Goal: Task Accomplishment & Management: Use online tool/utility

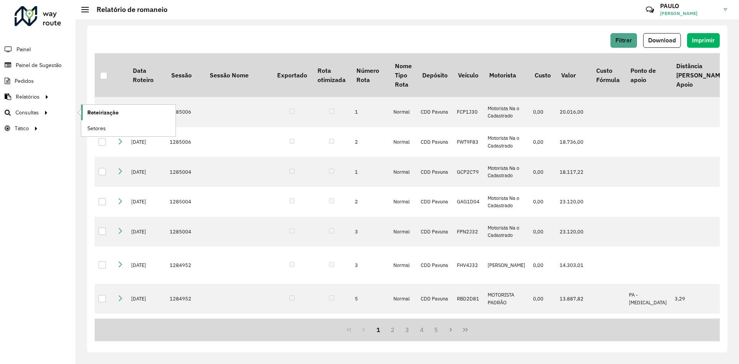
click at [97, 112] on span "Roteirização" at bounding box center [102, 112] width 31 height 8
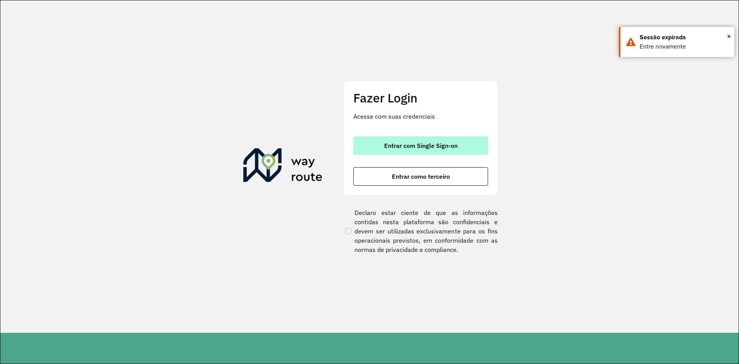
click at [380, 147] on button "Entrar com Single Sign-on" at bounding box center [420, 145] width 135 height 18
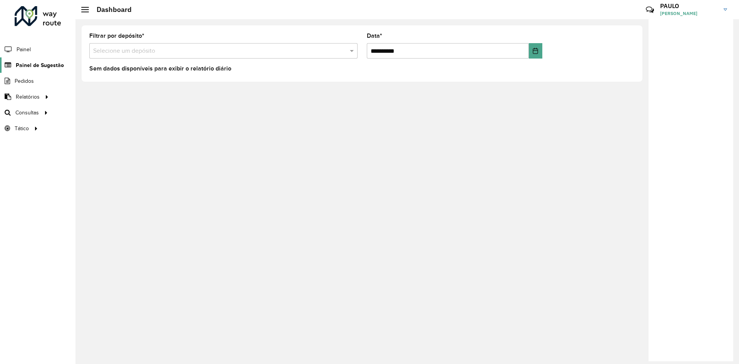
click at [36, 64] on span "Painel de Sugestão" at bounding box center [40, 65] width 48 height 8
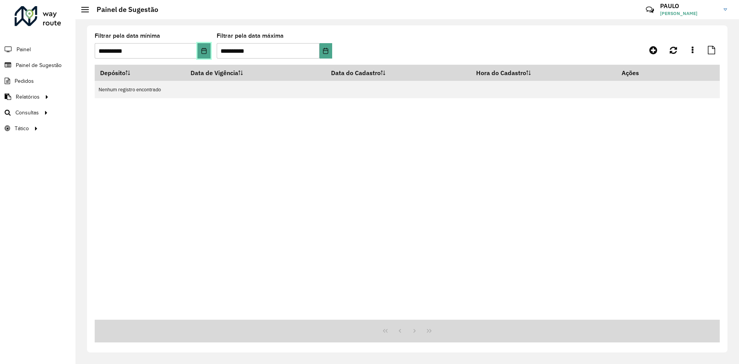
click at [205, 51] on icon "Choose Date" at bounding box center [204, 51] width 6 height 6
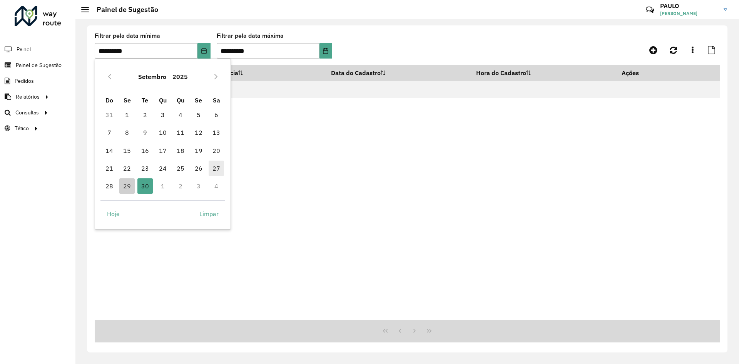
click at [217, 167] on span "27" at bounding box center [216, 167] width 15 height 15
type input "**********"
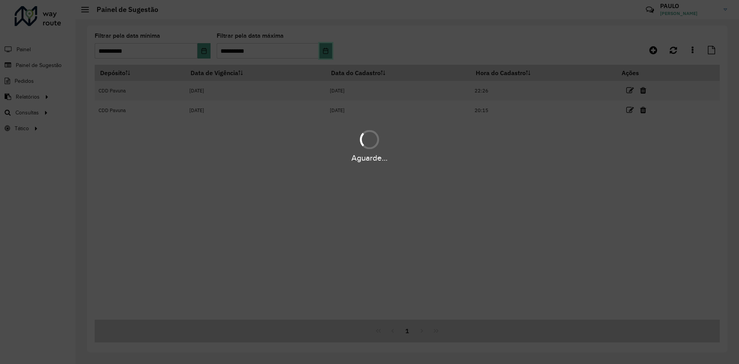
click at [325, 52] on icon "Choose Date" at bounding box center [325, 51] width 6 height 6
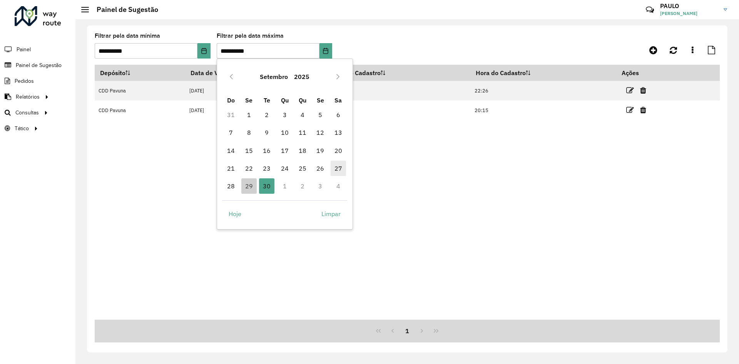
click at [340, 167] on span "27" at bounding box center [337, 167] width 15 height 15
type input "**********"
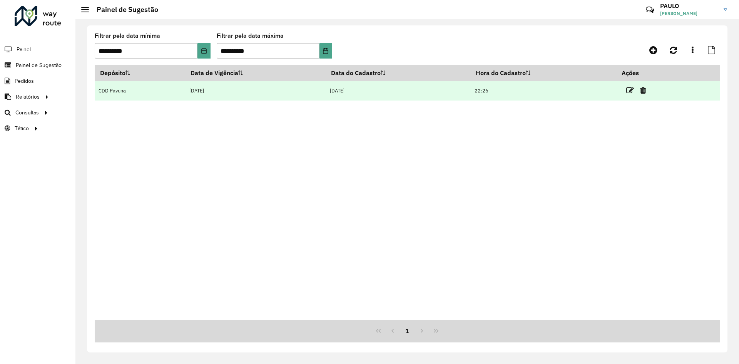
click at [215, 92] on td "27/09/2025" at bounding box center [255, 91] width 140 height 20
click at [630, 91] on icon at bounding box center [630, 91] width 8 height 8
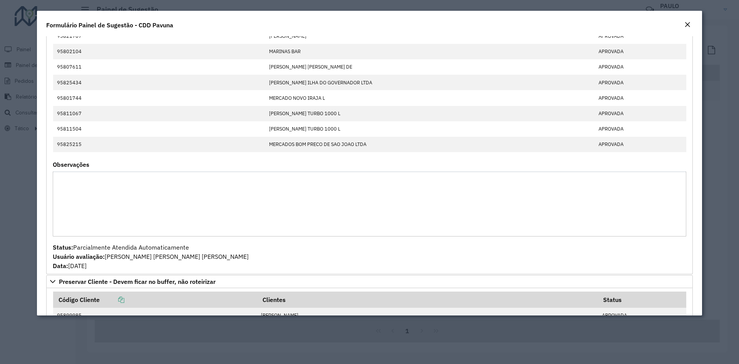
scroll to position [808, 0]
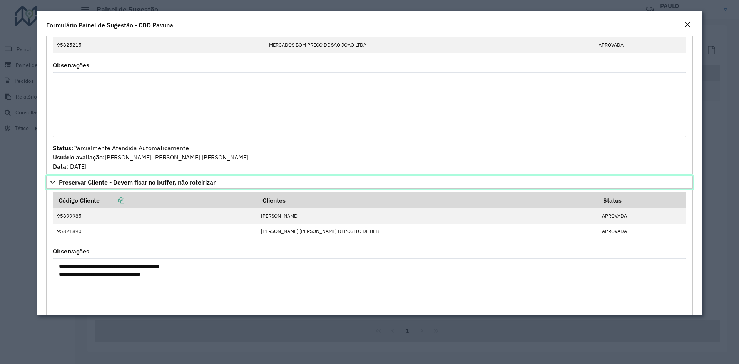
click at [50, 183] on icon at bounding box center [53, 182] width 6 height 6
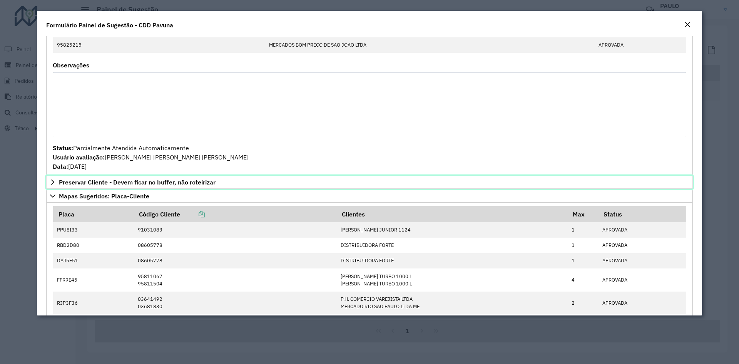
click at [53, 181] on icon at bounding box center [52, 181] width 3 height 5
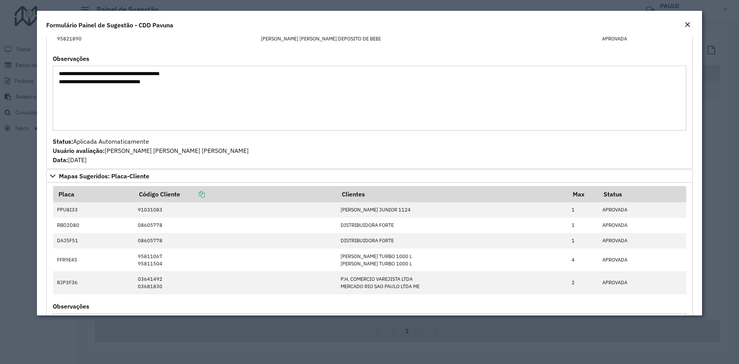
scroll to position [1039, 0]
